Goal: Understand process/instructions: Learn how to perform a task or action

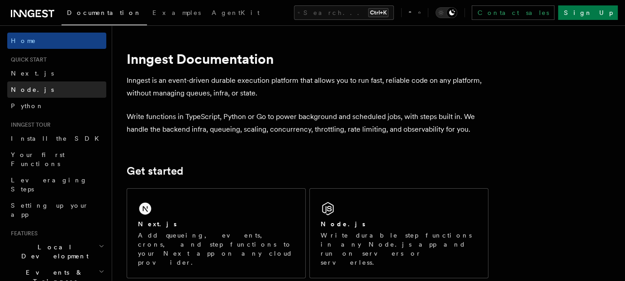
click at [44, 90] on link "Node.js" at bounding box center [56, 89] width 99 height 16
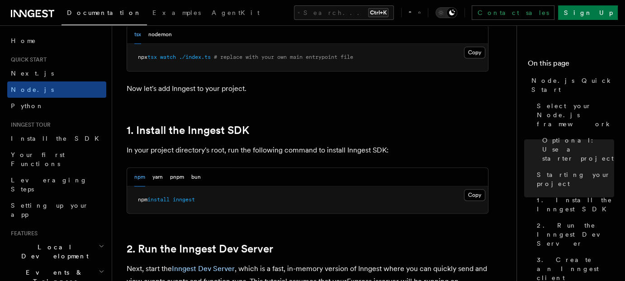
scroll to position [502, 0]
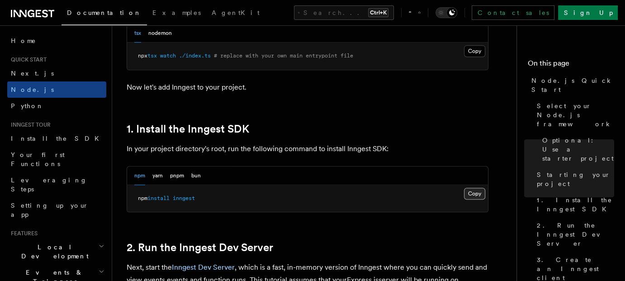
click at [475, 193] on button "Copy Copied" at bounding box center [474, 194] width 21 height 12
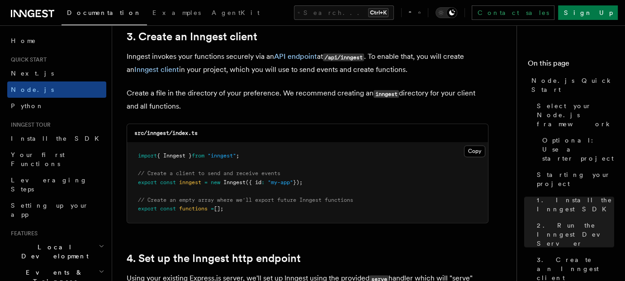
scroll to position [1160, 0]
click at [475, 152] on button "Copy Copied" at bounding box center [474, 150] width 21 height 12
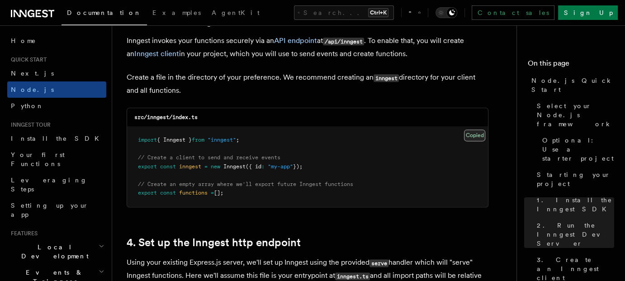
scroll to position [1177, 0]
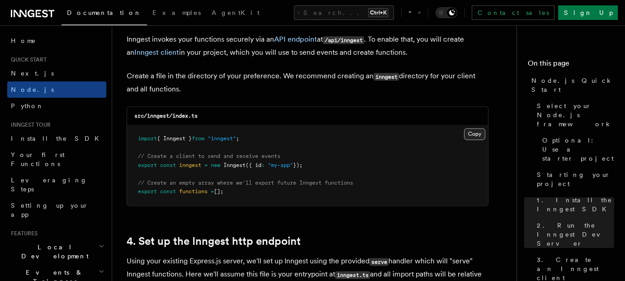
click at [469, 138] on button "Copy Copied" at bounding box center [474, 134] width 21 height 12
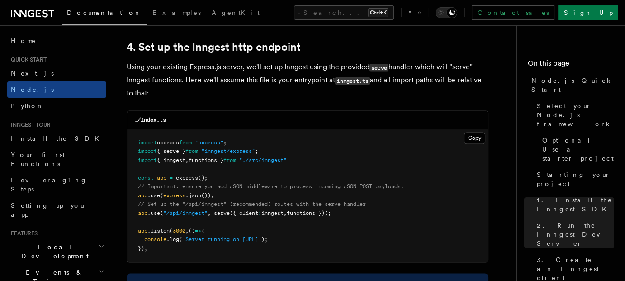
scroll to position [1379, 0]
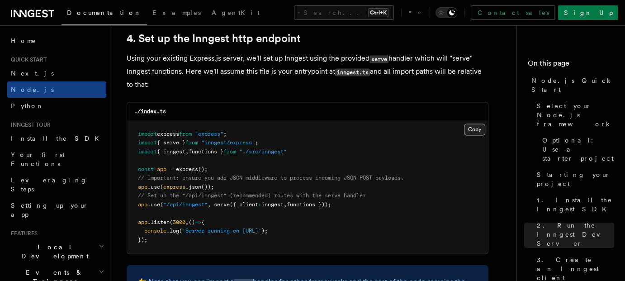
click at [473, 128] on button "Copy Copied" at bounding box center [474, 130] width 21 height 12
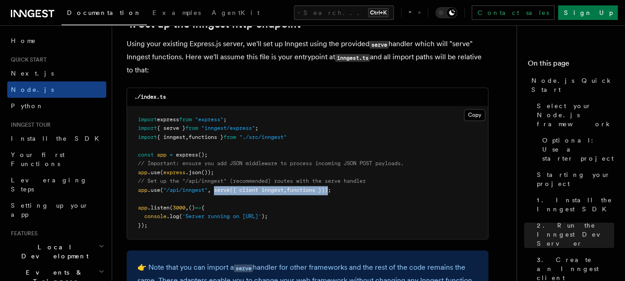
drag, startPoint x: 217, startPoint y: 191, endPoint x: 336, endPoint y: 191, distance: 119.5
click at [331, 191] on span "app .use ( "/api/inngest" , serve ({ client : inngest , functions }));" at bounding box center [234, 190] width 193 height 6
copy span "serve ({ client : inngest , functions })"
click at [331, 191] on span "functions }));" at bounding box center [309, 190] width 44 height 6
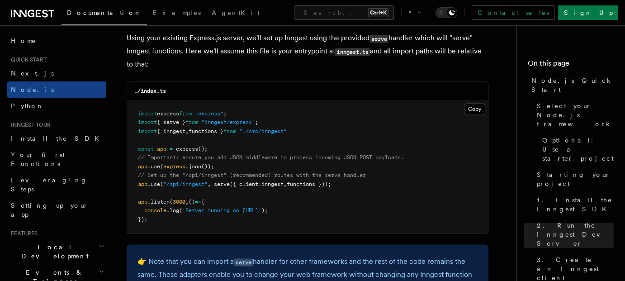
scroll to position [1362, 0]
